Goal: Navigation & Orientation: Go to known website

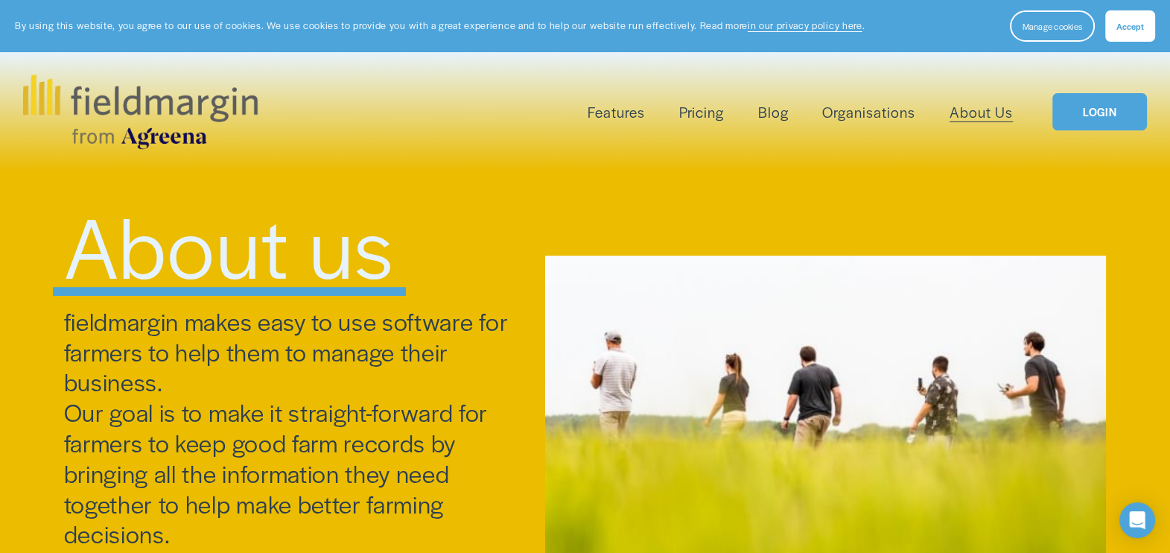
click at [1102, 124] on link "LOGIN" at bounding box center [1099, 112] width 94 height 38
